Goal: Task Accomplishment & Management: Manage account settings

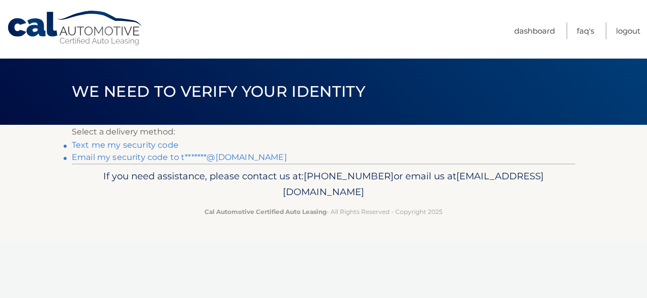
click at [106, 158] on link "Email my security code to t*******@yahoo.com" at bounding box center [179, 157] width 215 height 10
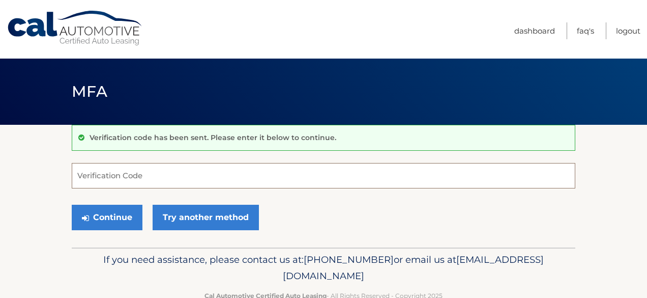
click at [190, 173] on input "Verification Code" at bounding box center [324, 175] width 504 height 25
paste input "455742"
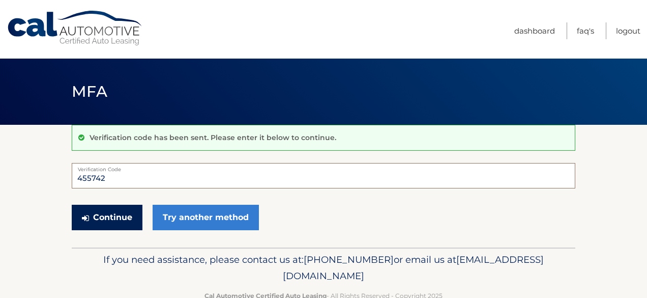
type input "455742"
click at [120, 215] on button "Continue" at bounding box center [107, 217] width 71 height 25
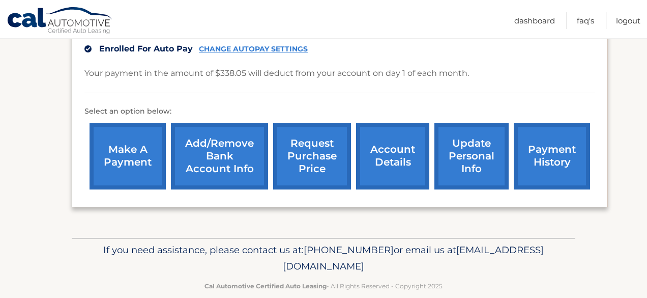
scroll to position [278, 0]
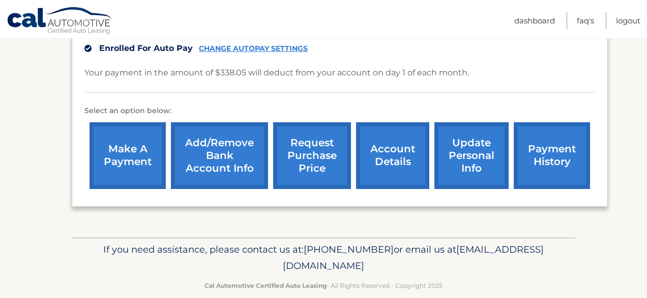
click at [395, 140] on link "account details" at bounding box center [392, 155] width 73 height 67
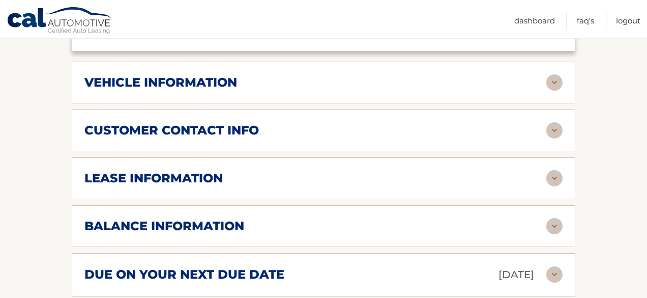
scroll to position [446, 0]
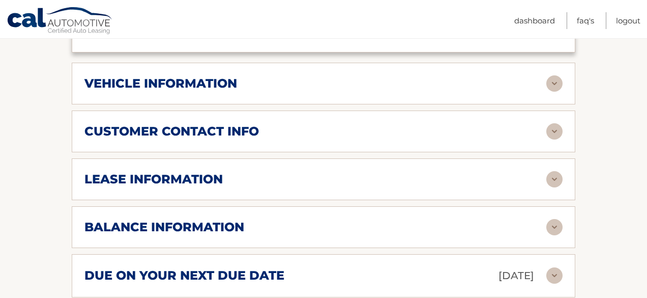
click at [407, 171] on div "lease information" at bounding box center [315, 178] width 462 height 15
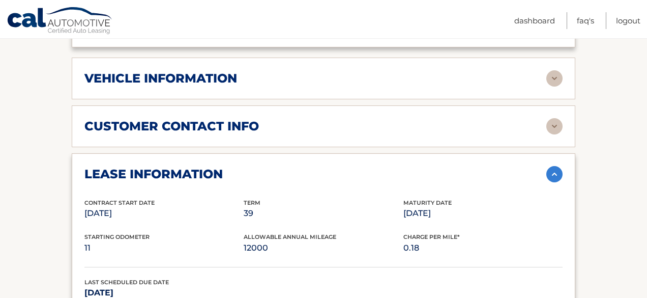
scroll to position [409, 0]
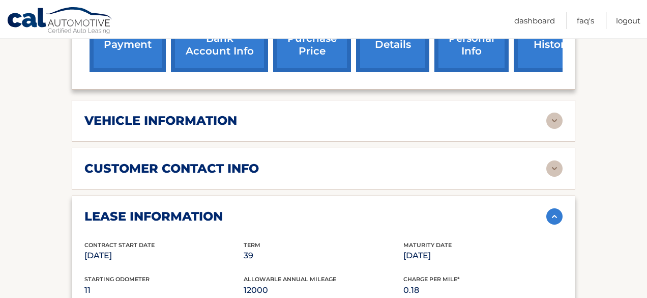
click at [346, 113] on div "vehicle information" at bounding box center [315, 120] width 462 height 15
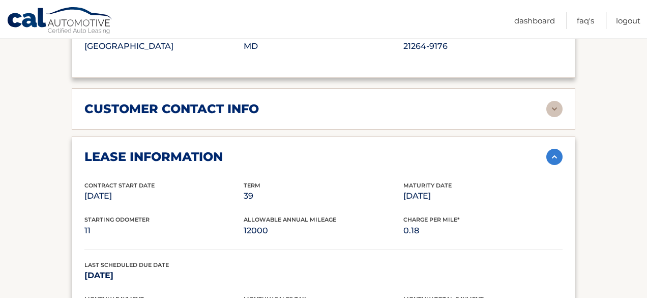
scroll to position [718, 0]
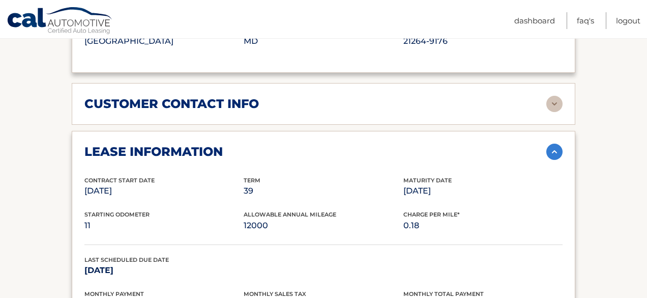
click at [346, 108] on div "customer contact info full name GREGORY LOUIS street address 34 CHERRY ST city …" at bounding box center [324, 104] width 504 height 42
click at [340, 96] on div "customer contact info" at bounding box center [315, 103] width 462 height 15
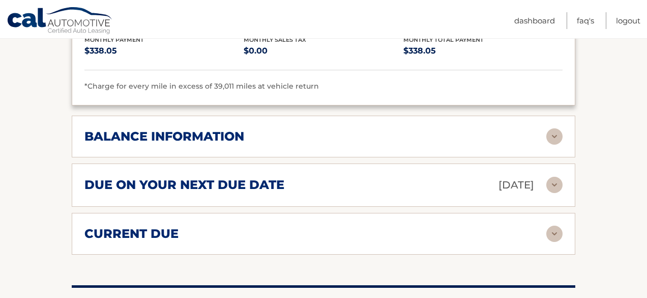
scroll to position [1216, 0]
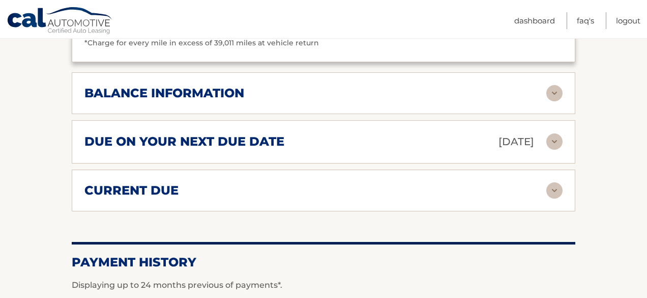
click at [336, 183] on div "current due" at bounding box center [315, 190] width 462 height 15
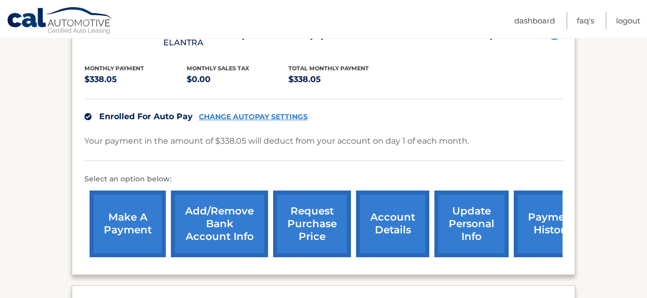
scroll to position [224, 0]
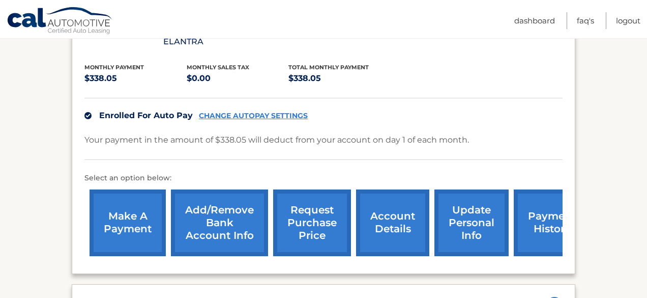
click at [301, 221] on link "request purchase price" at bounding box center [312, 222] width 78 height 67
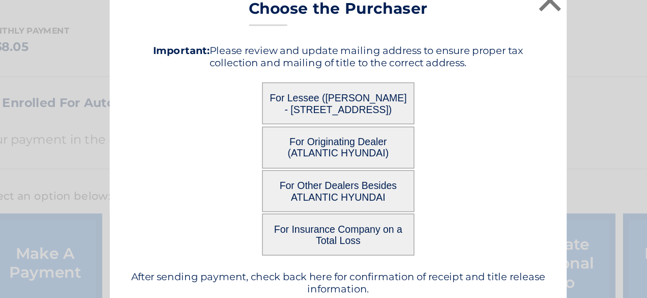
click at [318, 119] on button "For Lessee (GREGORY LOUIS - 34 CHERRY ST, , CENTRAL ISLIP, NY 11722)" at bounding box center [324, 116] width 102 height 28
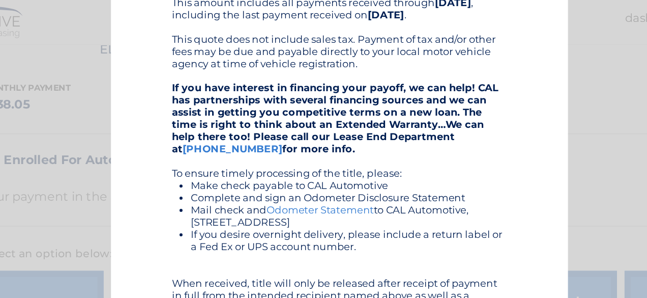
scroll to position [187, 0]
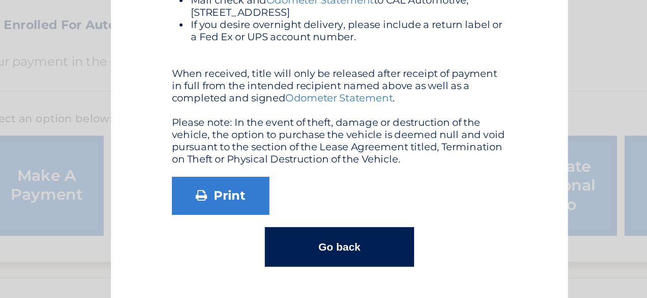
click at [328, 266] on button "Go back" at bounding box center [323, 263] width 99 height 26
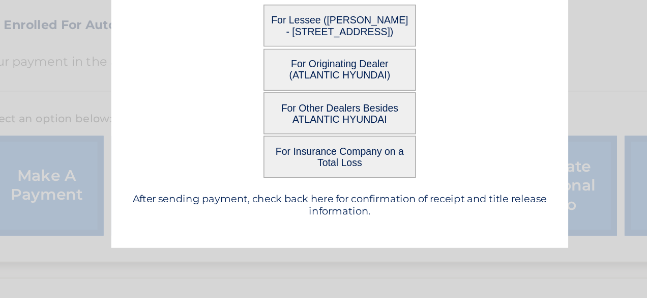
scroll to position [0, 0]
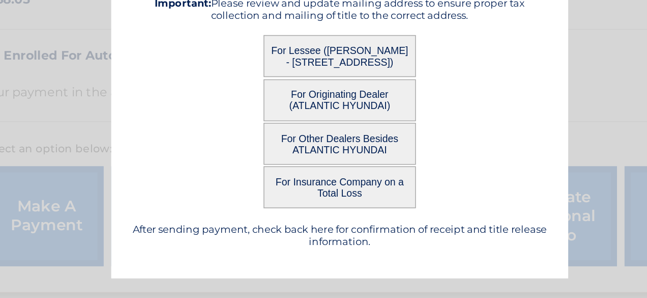
click at [320, 143] on button "For Originating Dealer (ATLANTIC HYUNDAI)" at bounding box center [324, 145] width 102 height 28
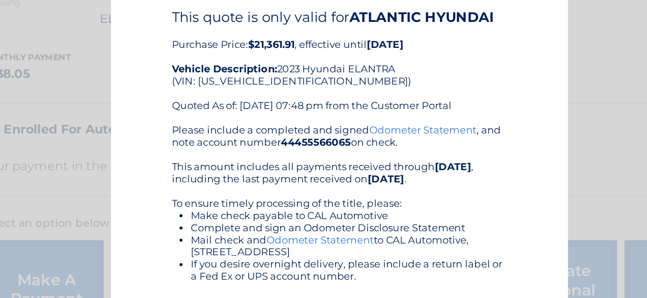
scroll to position [64, 0]
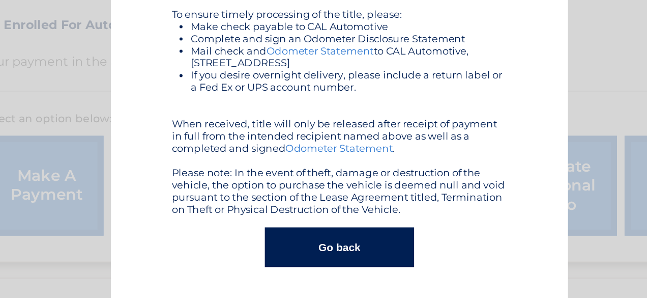
click at [322, 264] on button "Go back" at bounding box center [323, 263] width 99 height 26
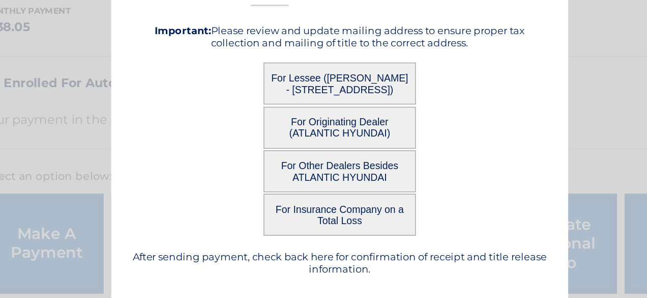
click at [322, 111] on button "For Lessee ([PERSON_NAME] - [STREET_ADDRESS])" at bounding box center [324, 116] width 102 height 28
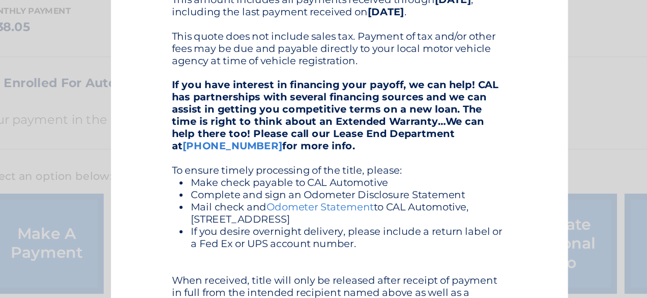
scroll to position [187, 0]
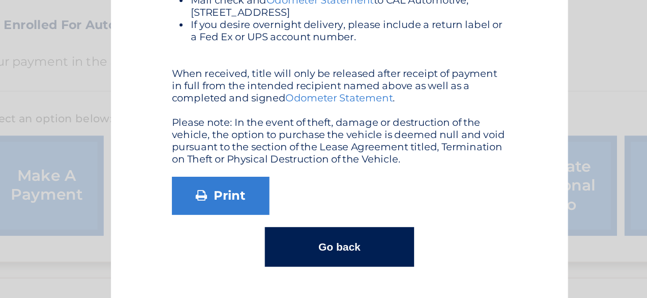
click at [336, 256] on button "Go back" at bounding box center [323, 263] width 99 height 26
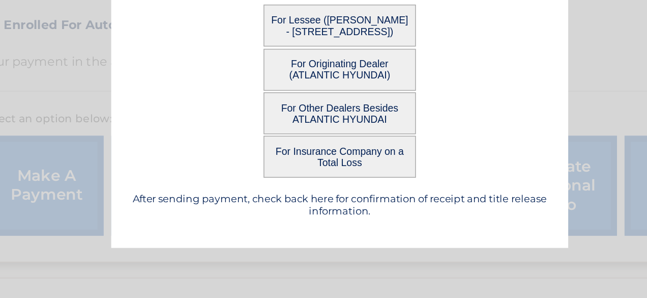
click at [323, 173] on button "For Other Dealers Besides ATLANTIC HYUNDAI" at bounding box center [324, 174] width 102 height 28
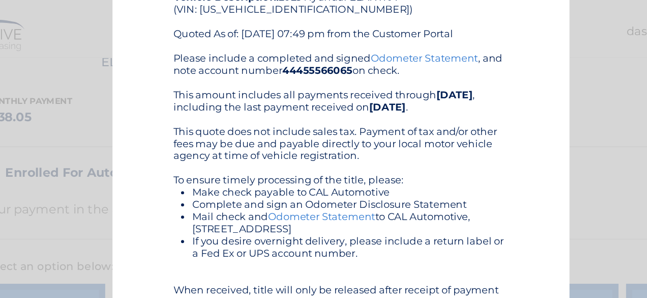
scroll to position [108, 0]
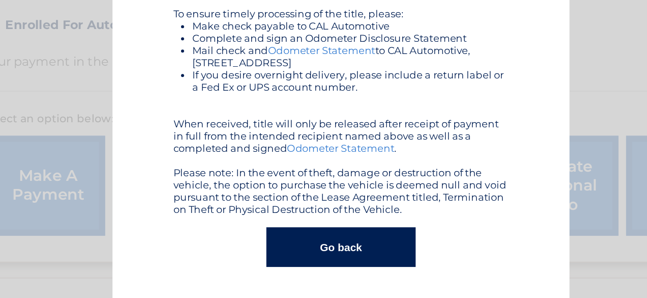
click at [337, 264] on button "Go back" at bounding box center [323, 263] width 99 height 26
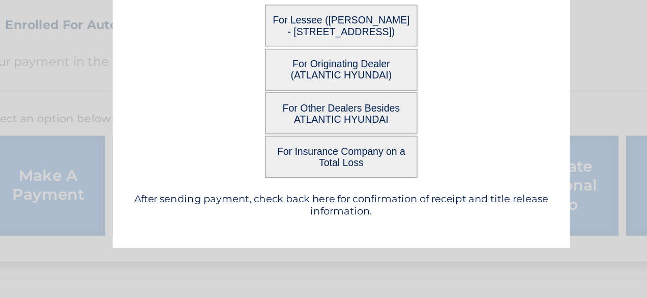
click at [325, 206] on button "For Insurance Company on a Total Loss" at bounding box center [324, 203] width 102 height 28
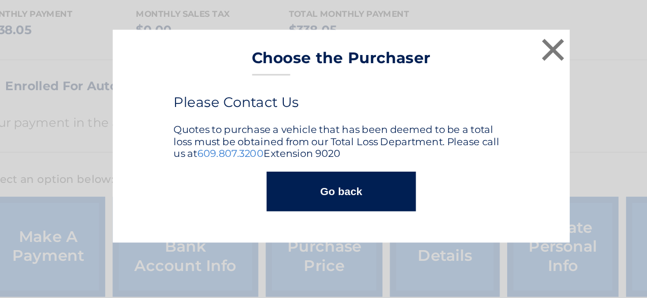
click at [328, 187] on button "Go back" at bounding box center [323, 185] width 99 height 26
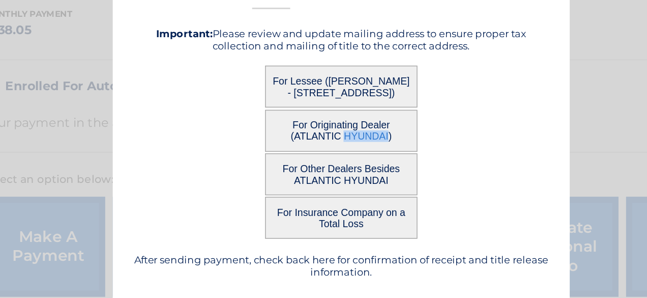
click at [309, 142] on button "For Originating Dealer (ATLANTIC HYUNDAI)" at bounding box center [324, 145] width 102 height 28
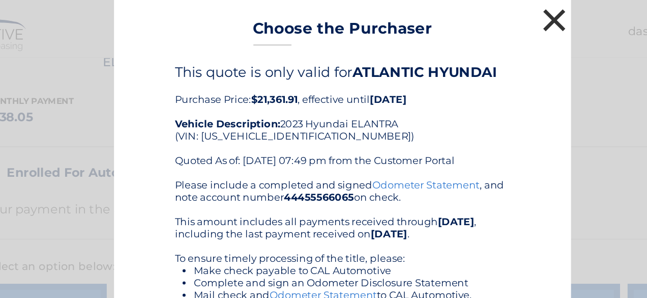
click at [459, 15] on button "×" at bounding box center [465, 13] width 20 height 20
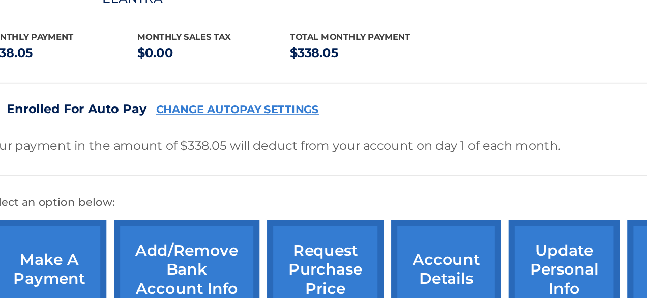
click at [325, 195] on link "request purchase price" at bounding box center [312, 222] width 78 height 67
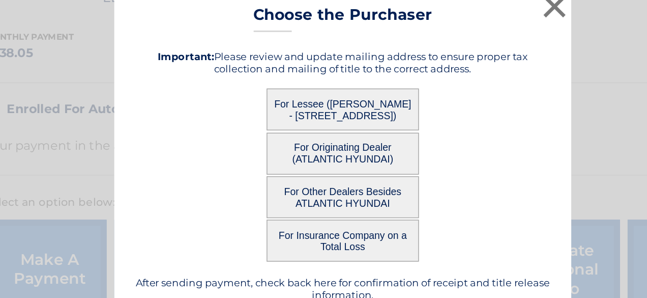
click at [322, 106] on button "For Lessee ([PERSON_NAME] - [STREET_ADDRESS])" at bounding box center [324, 116] width 102 height 28
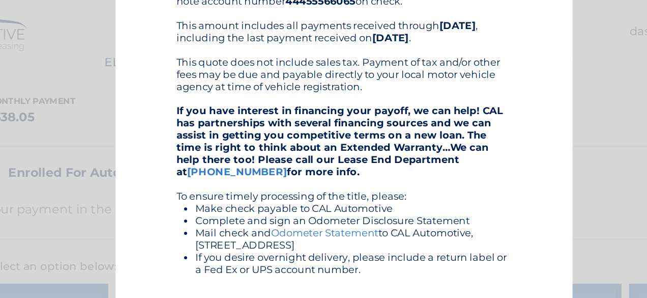
scroll to position [187, 0]
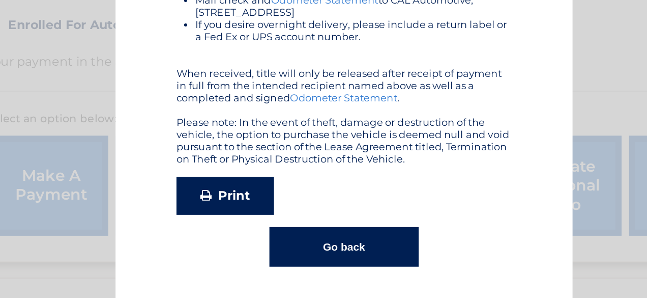
click at [268, 229] on link "Print" at bounding box center [244, 229] width 65 height 25
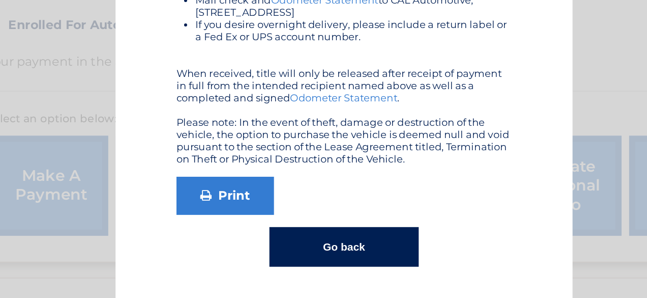
click at [322, 270] on button "Go back" at bounding box center [323, 263] width 99 height 26
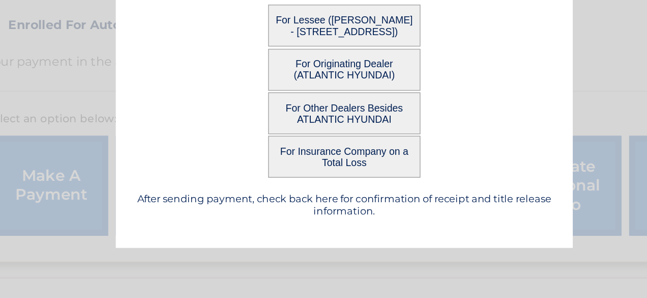
scroll to position [0, 0]
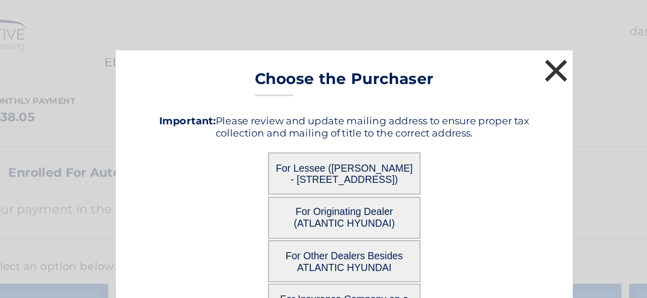
click at [469, 40] on button "×" at bounding box center [465, 47] width 20 height 20
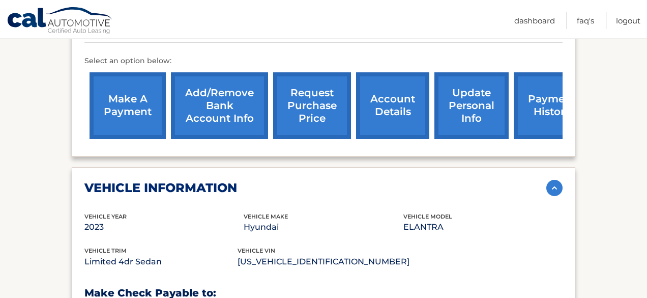
scroll to position [341, 0]
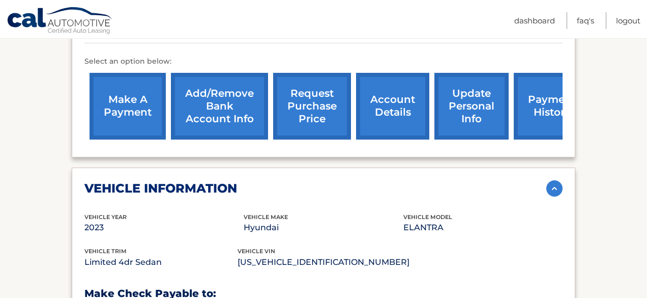
click at [142, 83] on link "make a payment" at bounding box center [128, 106] width 76 height 67
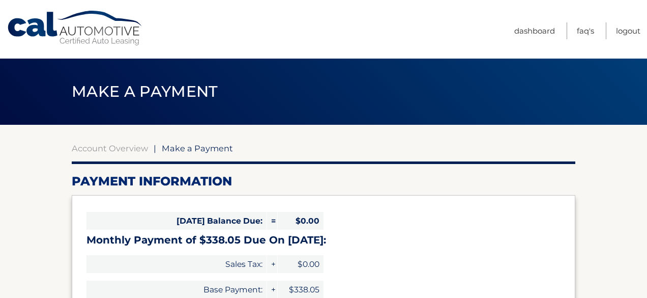
select select "YjNhZTUwYzItYTZjNy00NDRiLWFiZjktMjg2MzI3ZTZhMDYx"
click at [588, 30] on link "FAQ's" at bounding box center [585, 30] width 17 height 17
select select "YjNhZTUwYzItYTZjNy00NDRiLWFiZjktMjg2MzI3ZTZhMDYx"
click at [533, 31] on link "Dashboard" at bounding box center [534, 30] width 41 height 17
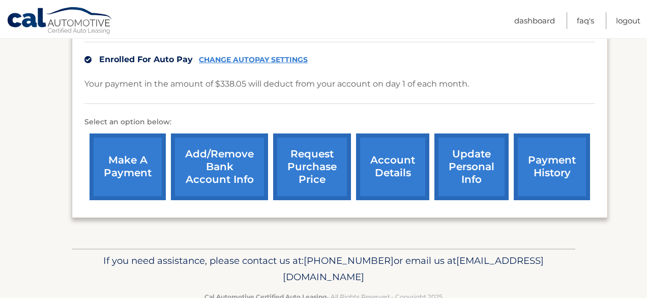
scroll to position [268, 0]
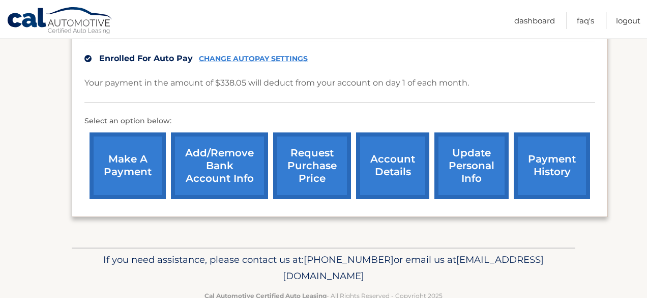
click at [395, 151] on link "account details" at bounding box center [392, 165] width 73 height 67
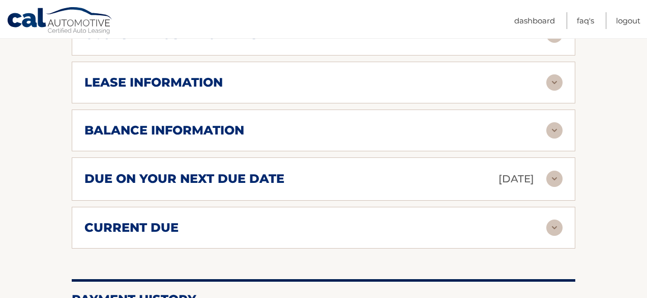
scroll to position [544, 0]
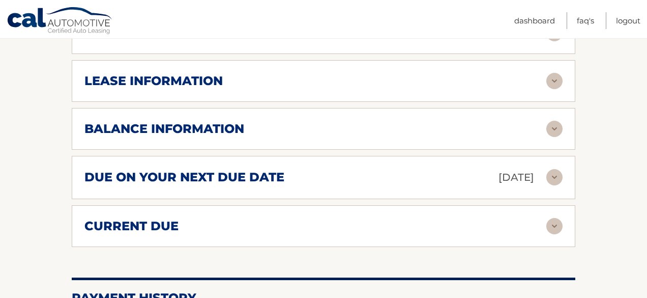
click at [440, 121] on div "balance information" at bounding box center [315, 128] width 462 height 15
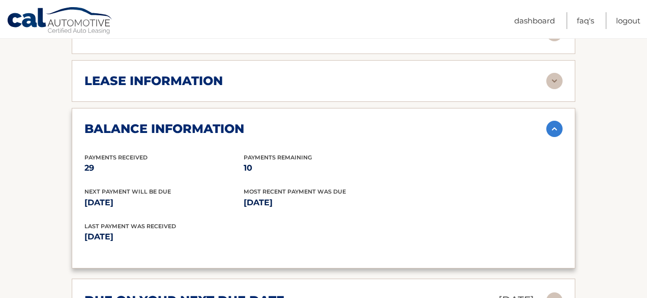
click at [440, 121] on div "balance information" at bounding box center [315, 128] width 462 height 15
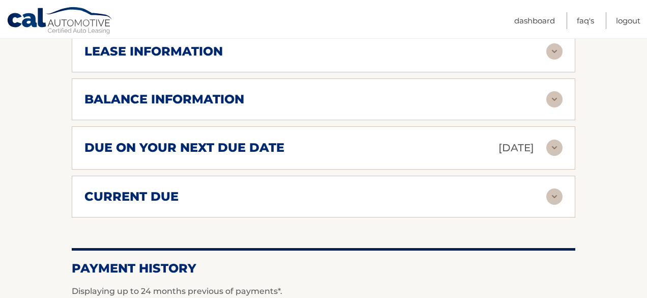
scroll to position [574, 0]
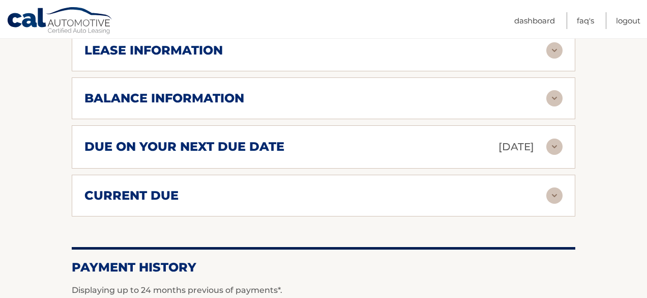
click at [428, 138] on div "due on your next due date Oct 01, 2025" at bounding box center [315, 147] width 462 height 18
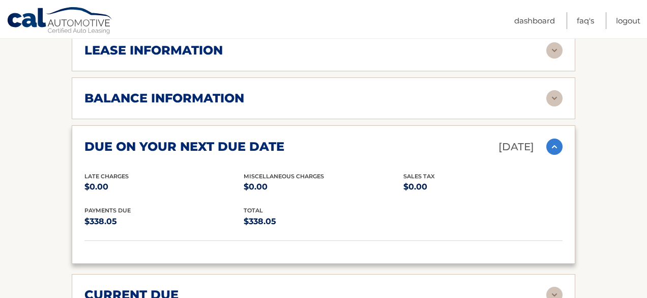
click at [429, 138] on div "due on your next due date Oct 01, 2025" at bounding box center [315, 147] width 462 height 18
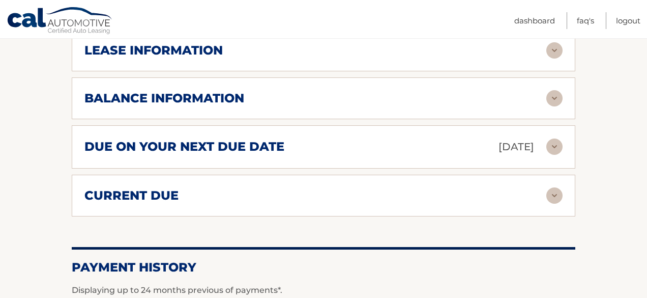
click at [432, 188] on div "current due" at bounding box center [315, 195] width 462 height 15
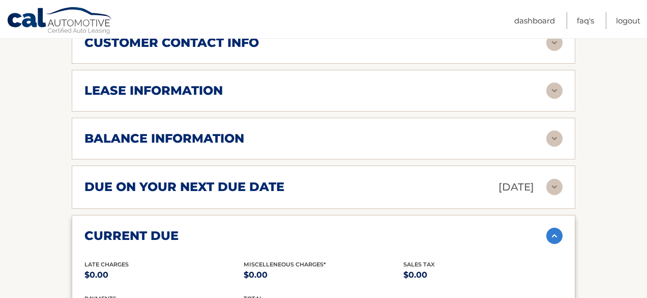
scroll to position [534, 0]
click at [429, 179] on div "due on your next due date Oct 01, 2025" at bounding box center [315, 188] width 462 height 18
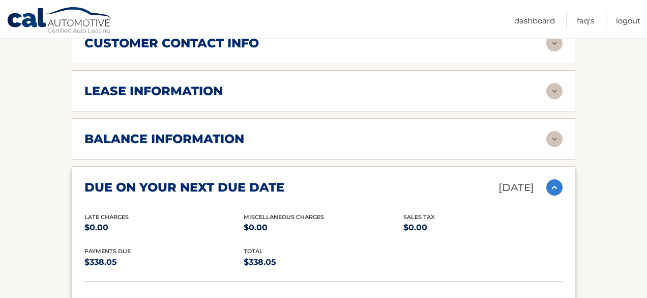
click at [429, 179] on div "due on your next due date Oct 01, 2025" at bounding box center [315, 188] width 462 height 18
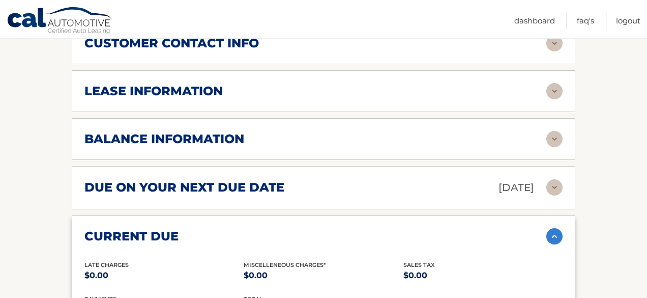
click at [442, 215] on div "current due Late Charges $0.00 Miscelleneous Charges* $0.00 Sales Tax $0.00 pay…" at bounding box center [324, 283] width 504 height 137
click at [447, 230] on div "current due Late Charges $0.00 Miscelleneous Charges* $0.00 Sales Tax $0.00 pay…" at bounding box center [324, 283] width 504 height 137
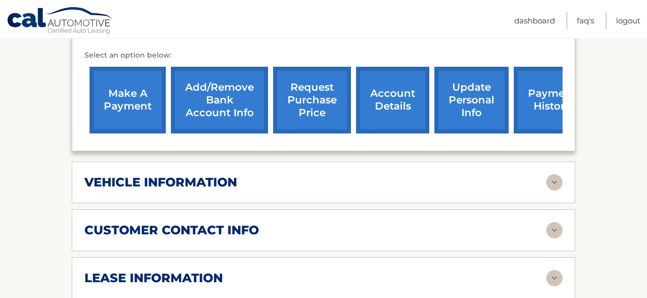
scroll to position [316, 0]
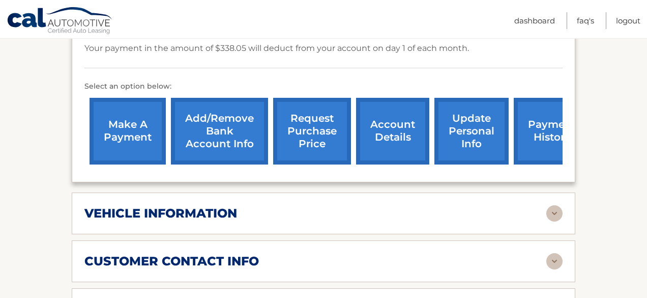
click at [434, 192] on div "vehicle information vehicle Year 2023 vehicle make Hyundai vehicle model ELANTR…" at bounding box center [324, 213] width 504 height 42
click at [438, 206] on div "vehicle information" at bounding box center [315, 213] width 462 height 15
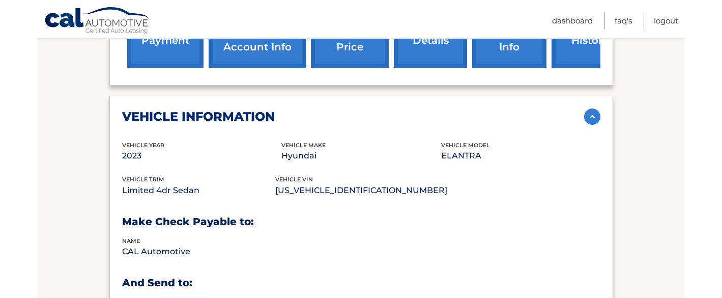
scroll to position [344, 0]
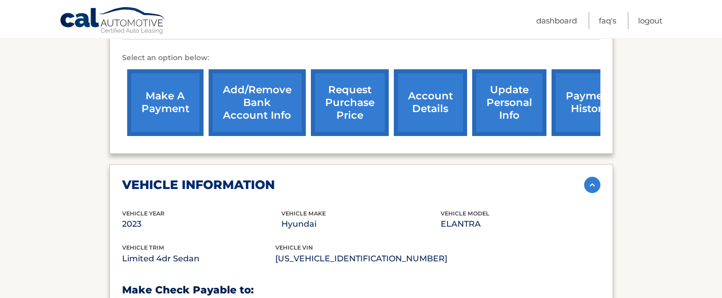
click at [578, 97] on link "payment history" at bounding box center [589, 102] width 76 height 67
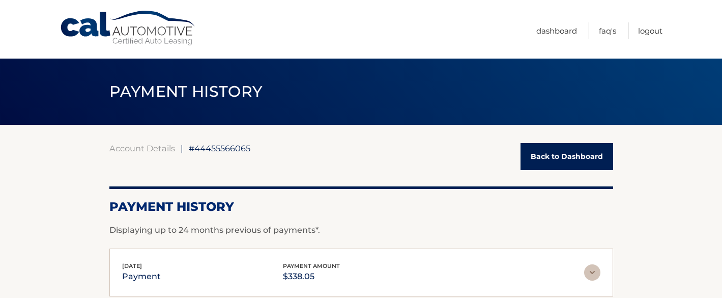
click at [572, 155] on link "Back to Dashboard" at bounding box center [566, 156] width 93 height 27
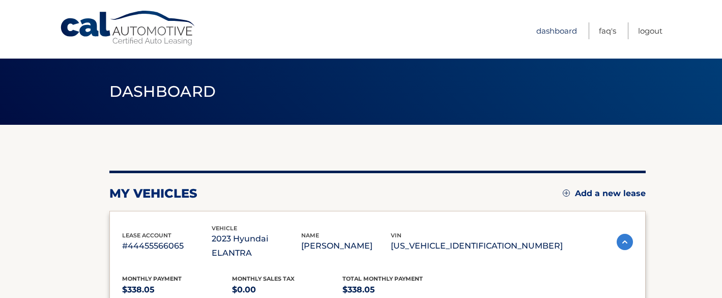
click at [557, 32] on link "Dashboard" at bounding box center [556, 30] width 41 height 17
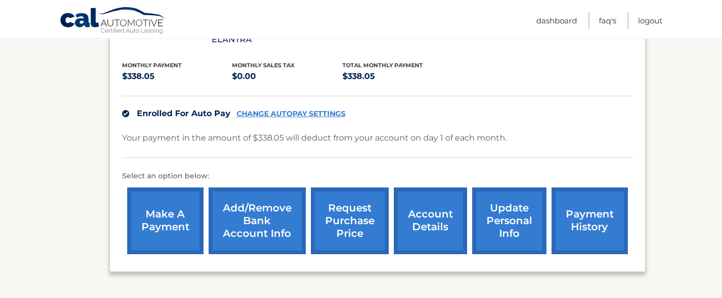
scroll to position [280, 0]
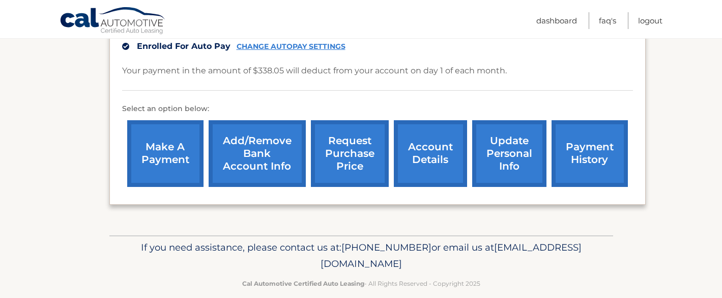
click at [172, 139] on link "make a payment" at bounding box center [165, 153] width 76 height 67
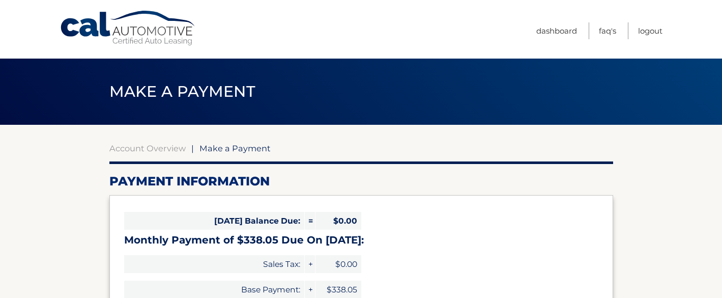
select select "YjNhZTUwYzItYTZjNy00NDRiLWFiZjktMjg2MzI3ZTZhMDYx"
click at [159, 147] on link "Account Overview" at bounding box center [147, 148] width 76 height 10
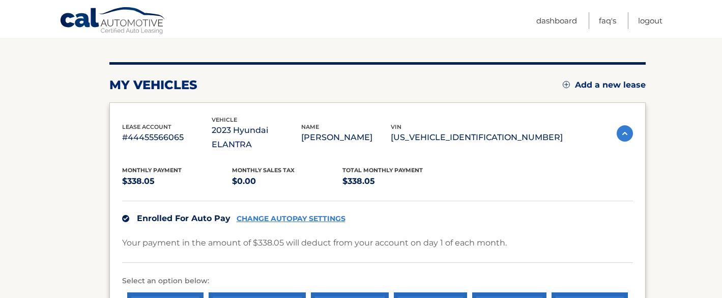
scroll to position [101, 0]
